Goal: Task Accomplishment & Management: Manage account settings

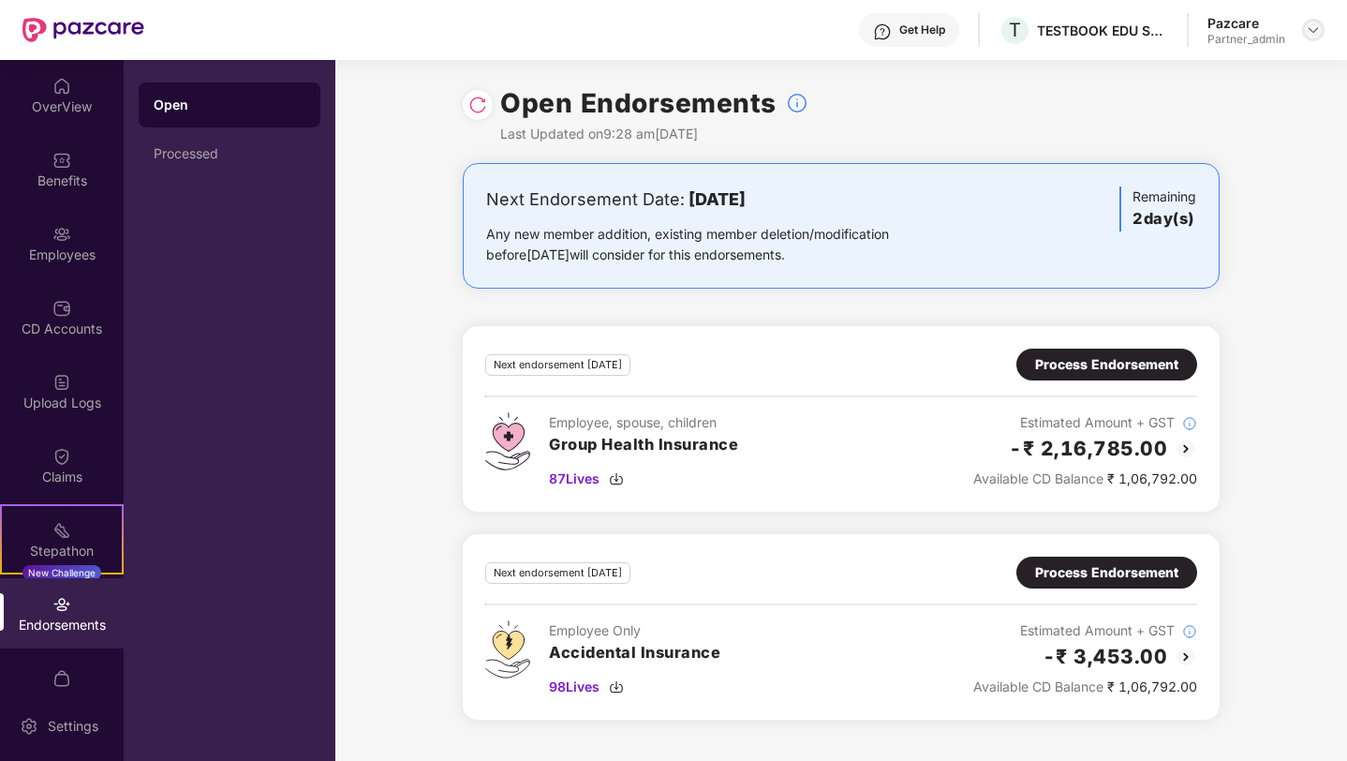
click at [1313, 25] on img at bounding box center [1313, 29] width 15 height 15
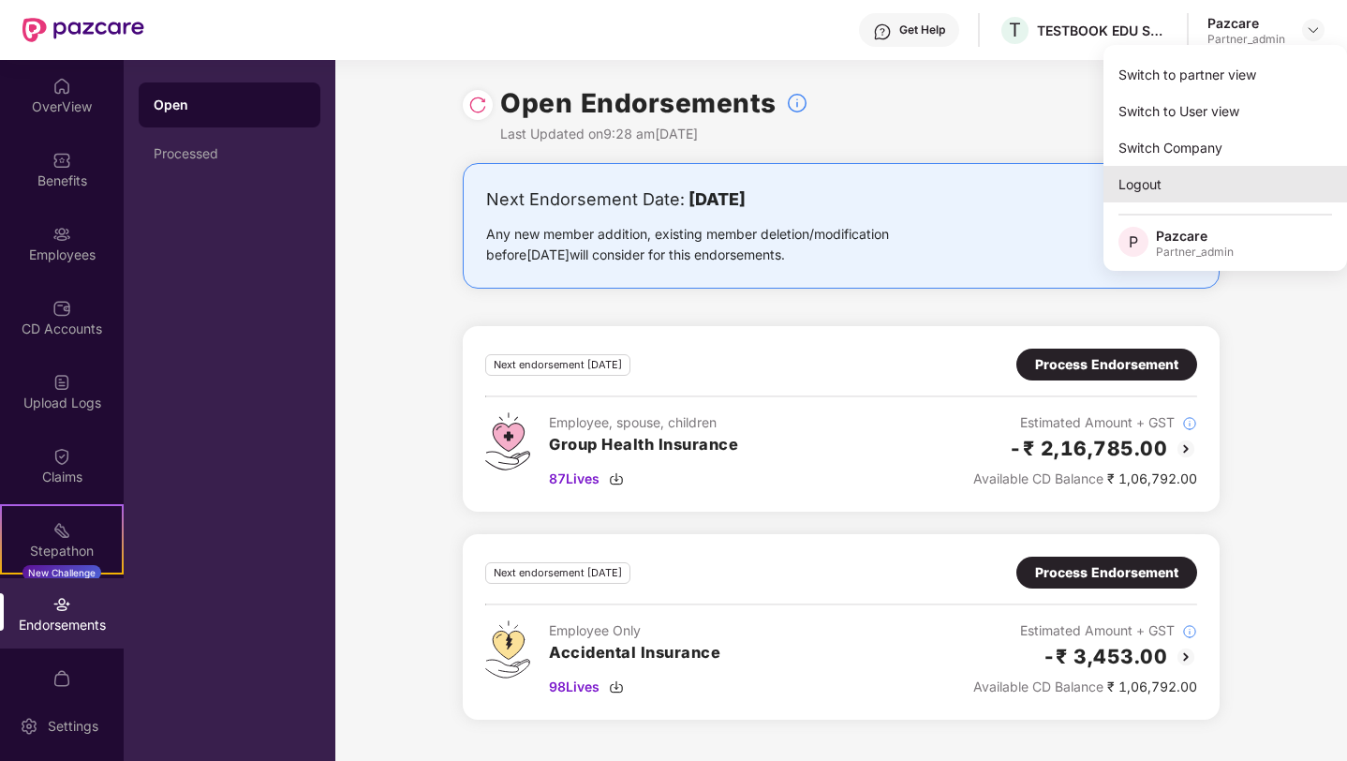
click at [1143, 179] on div "Logout" at bounding box center [1226, 184] width 244 height 37
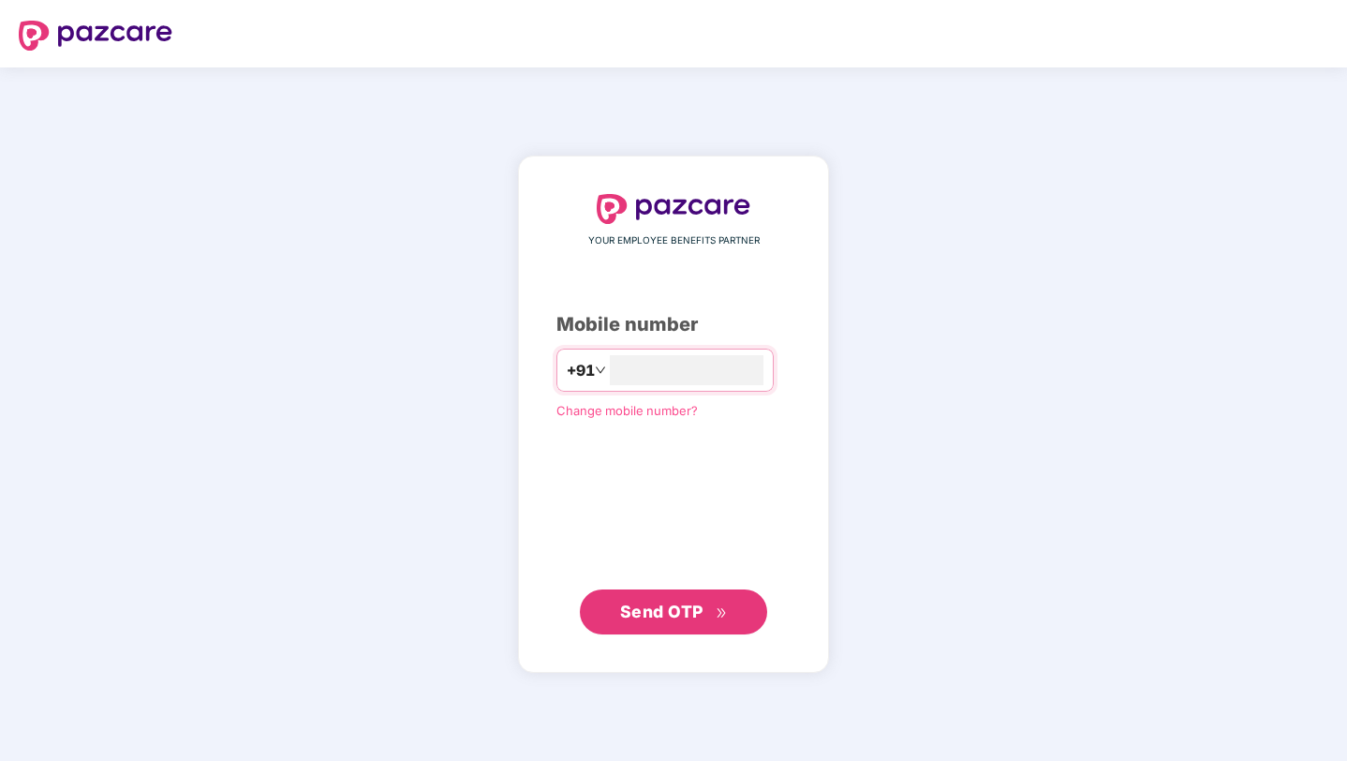
type input "**********"
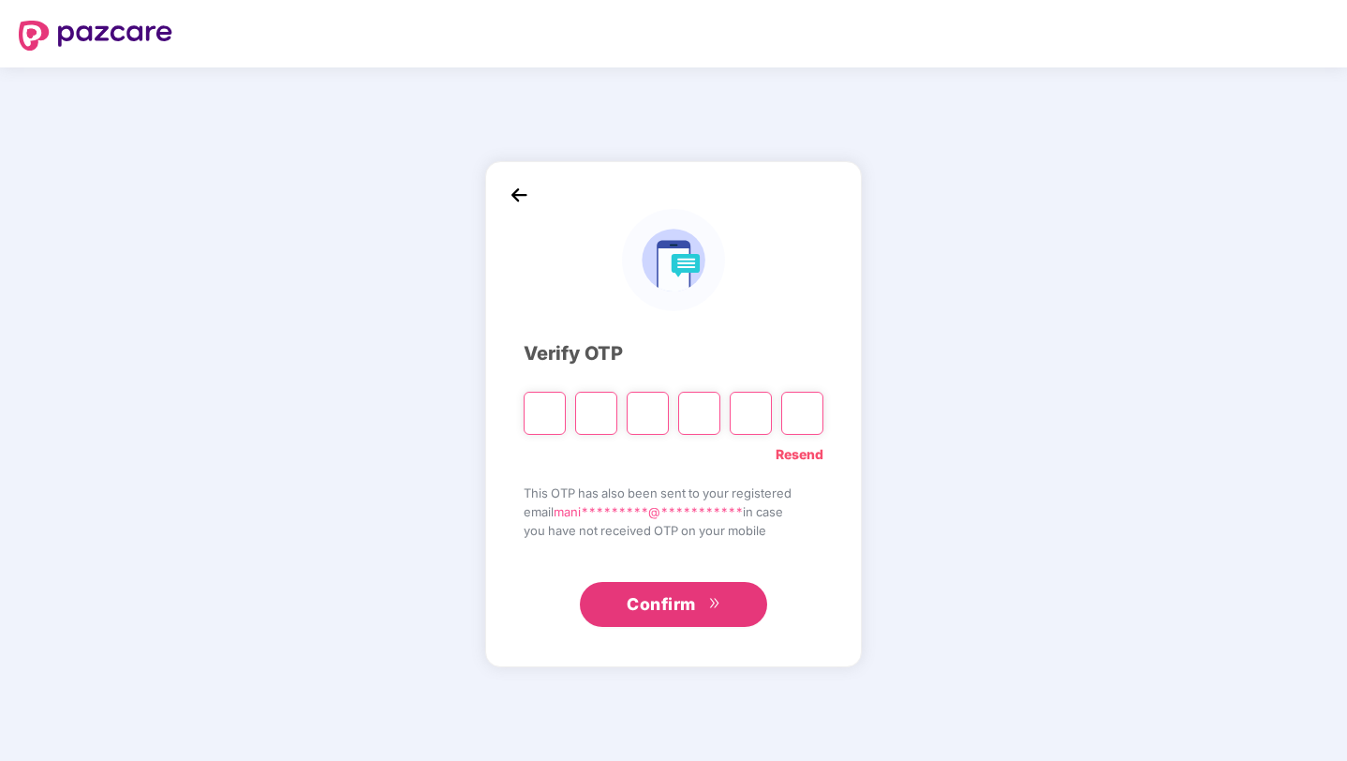
paste input "*"
type input "*"
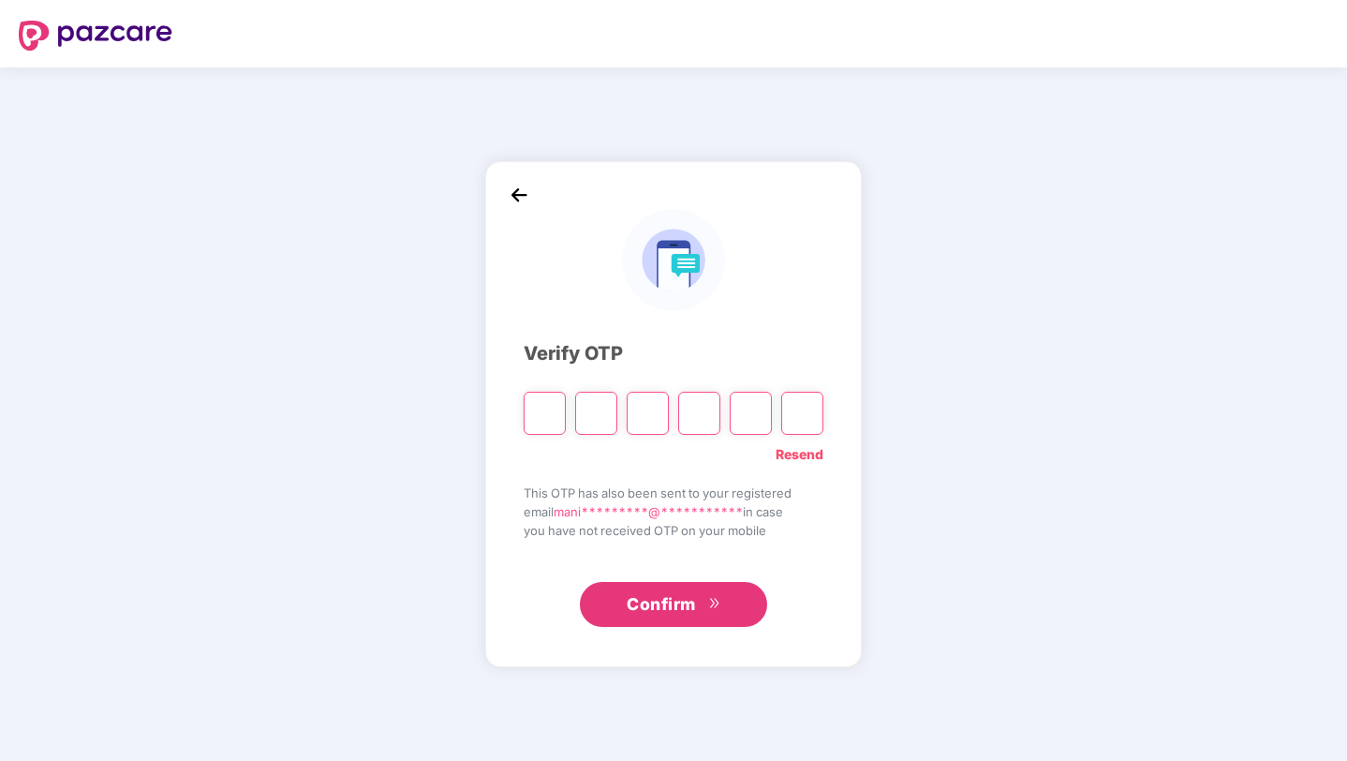
type input "*"
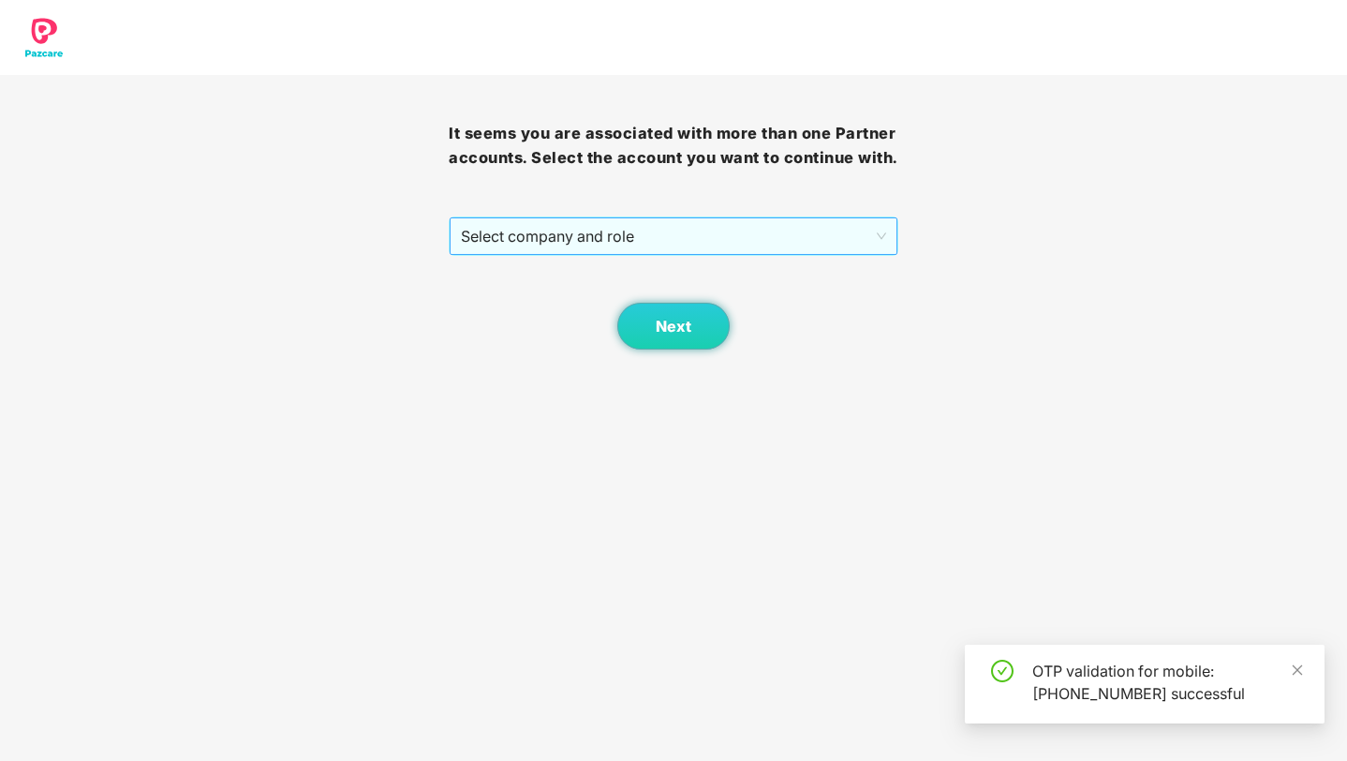
click at [606, 244] on span "Select company and role" at bounding box center [673, 236] width 424 height 36
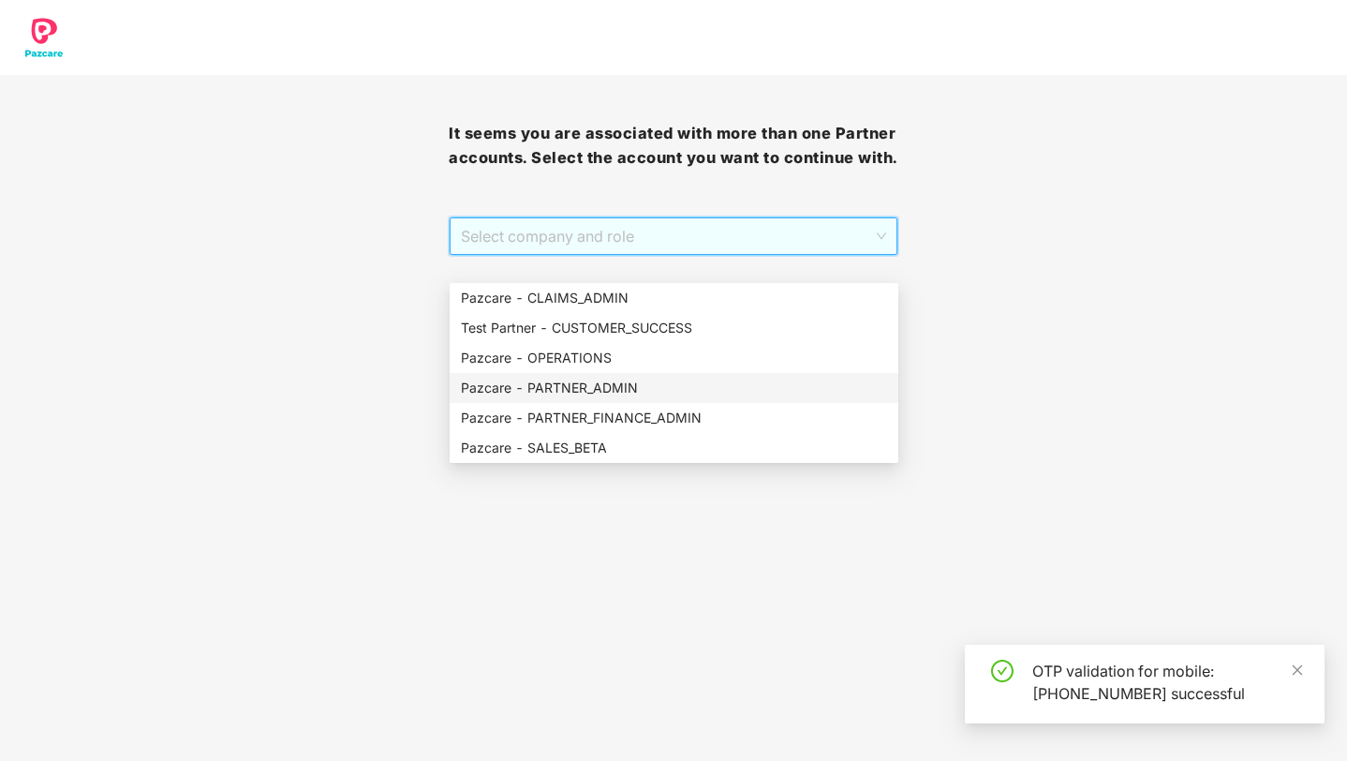
click at [584, 392] on div "Pazcare - PARTNER_ADMIN" at bounding box center [674, 388] width 426 height 21
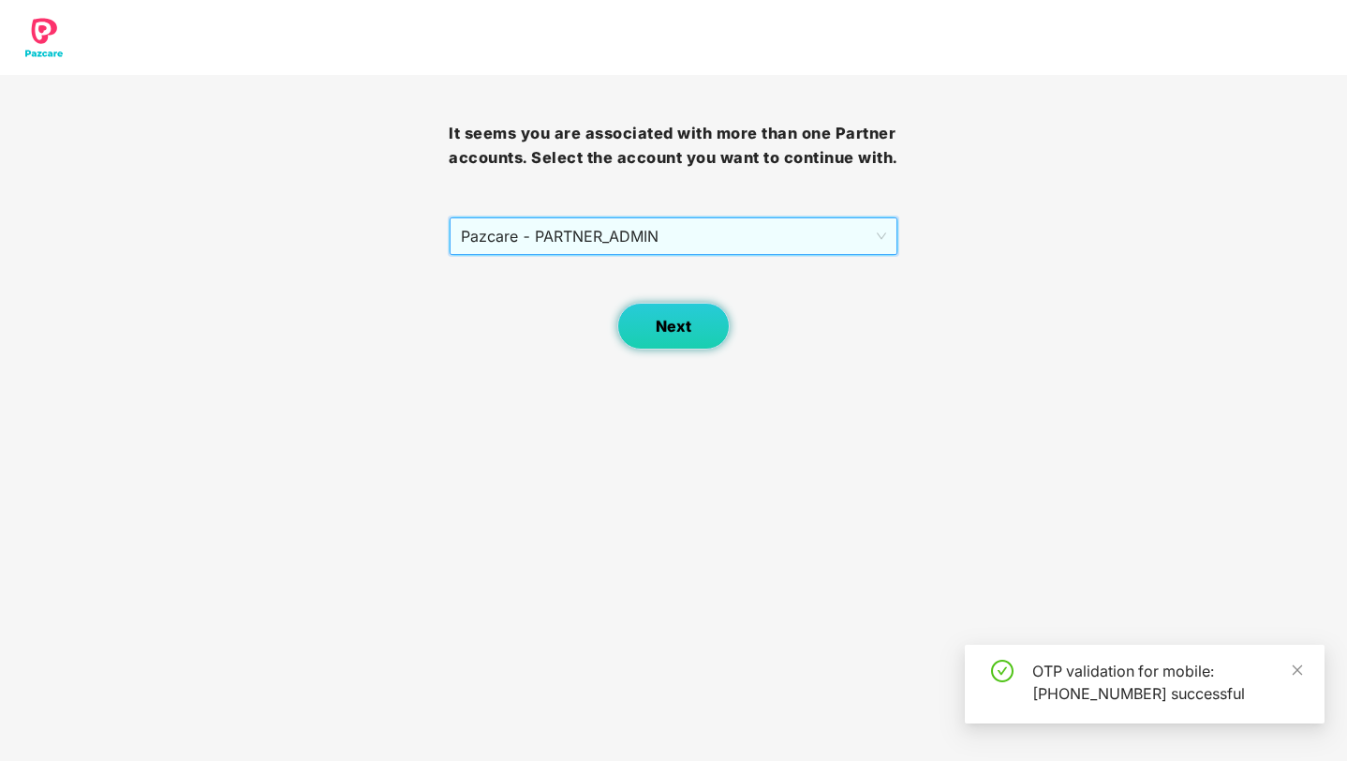
click at [672, 335] on span "Next" at bounding box center [674, 327] width 36 height 18
